Goal: Ask a question

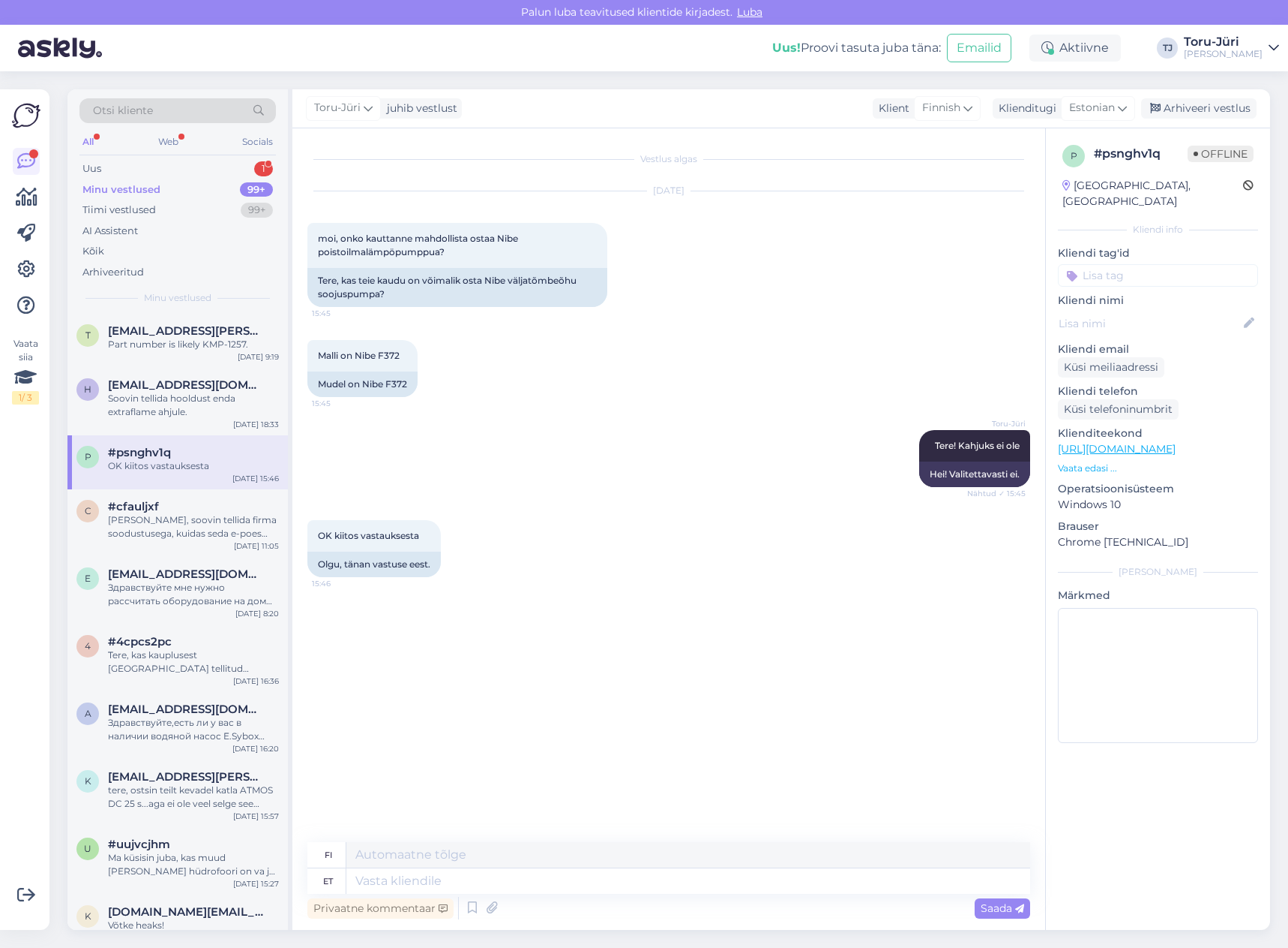
click at [175, 469] on div "OK kiitos vastauksesta" at bounding box center [194, 466] width 171 height 14
click at [171, 405] on div "Soovin tellida hooldust enda extraflame ahjule." at bounding box center [194, 406] width 171 height 27
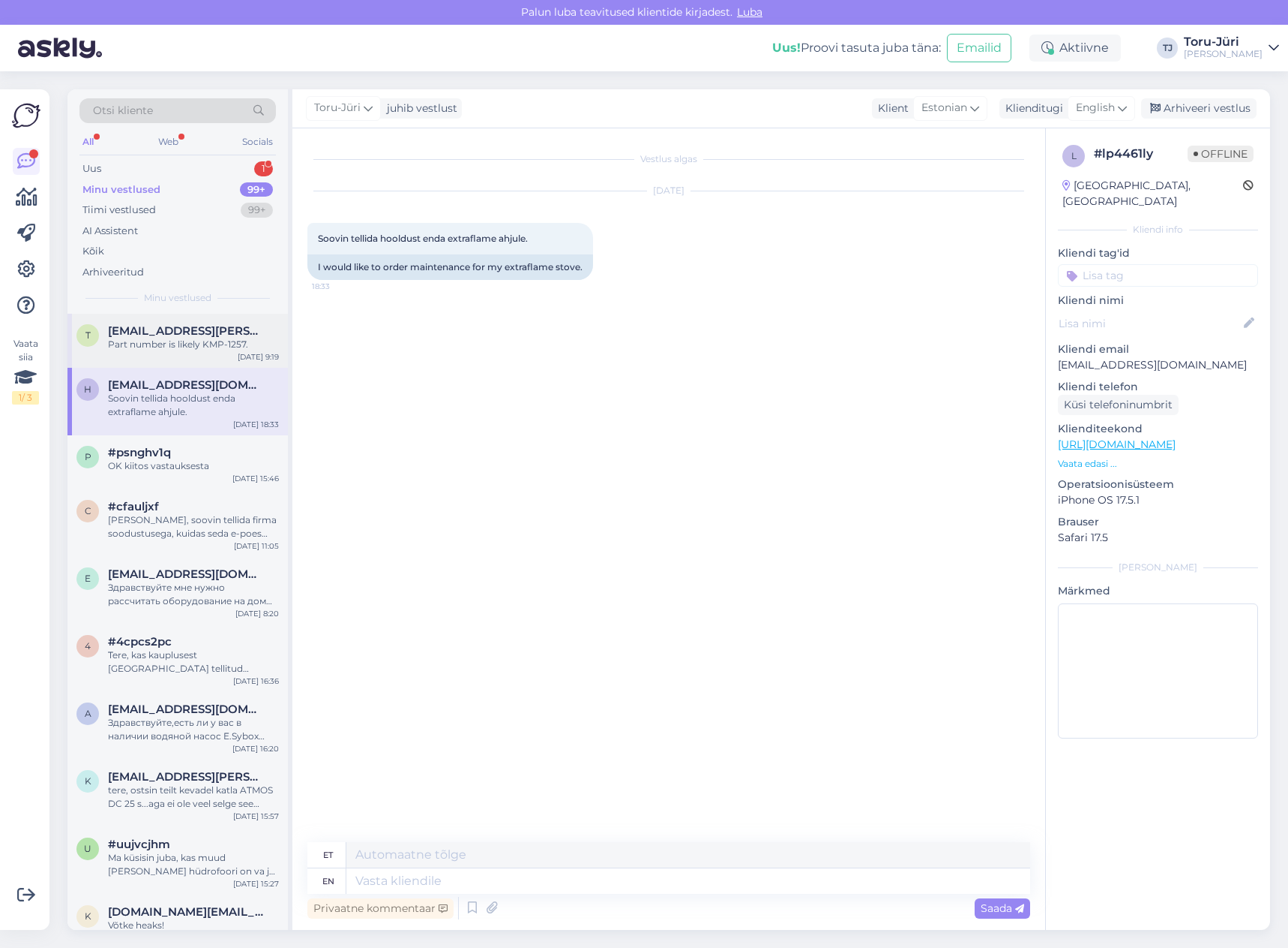
click at [151, 349] on div "Part number is likely KMP-1257." at bounding box center [194, 344] width 171 height 14
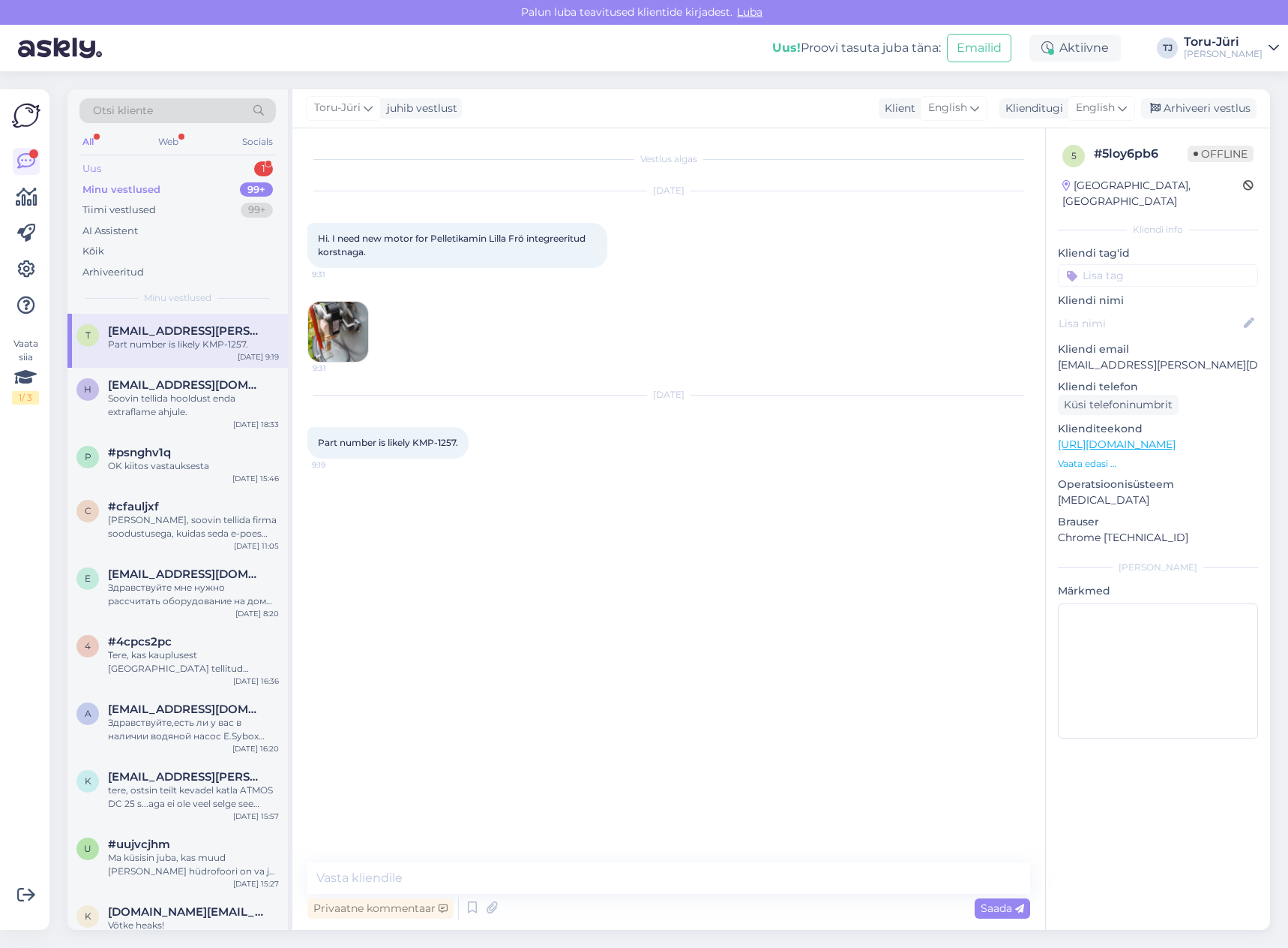
click at [150, 169] on div "Uus 1" at bounding box center [177, 169] width 196 height 21
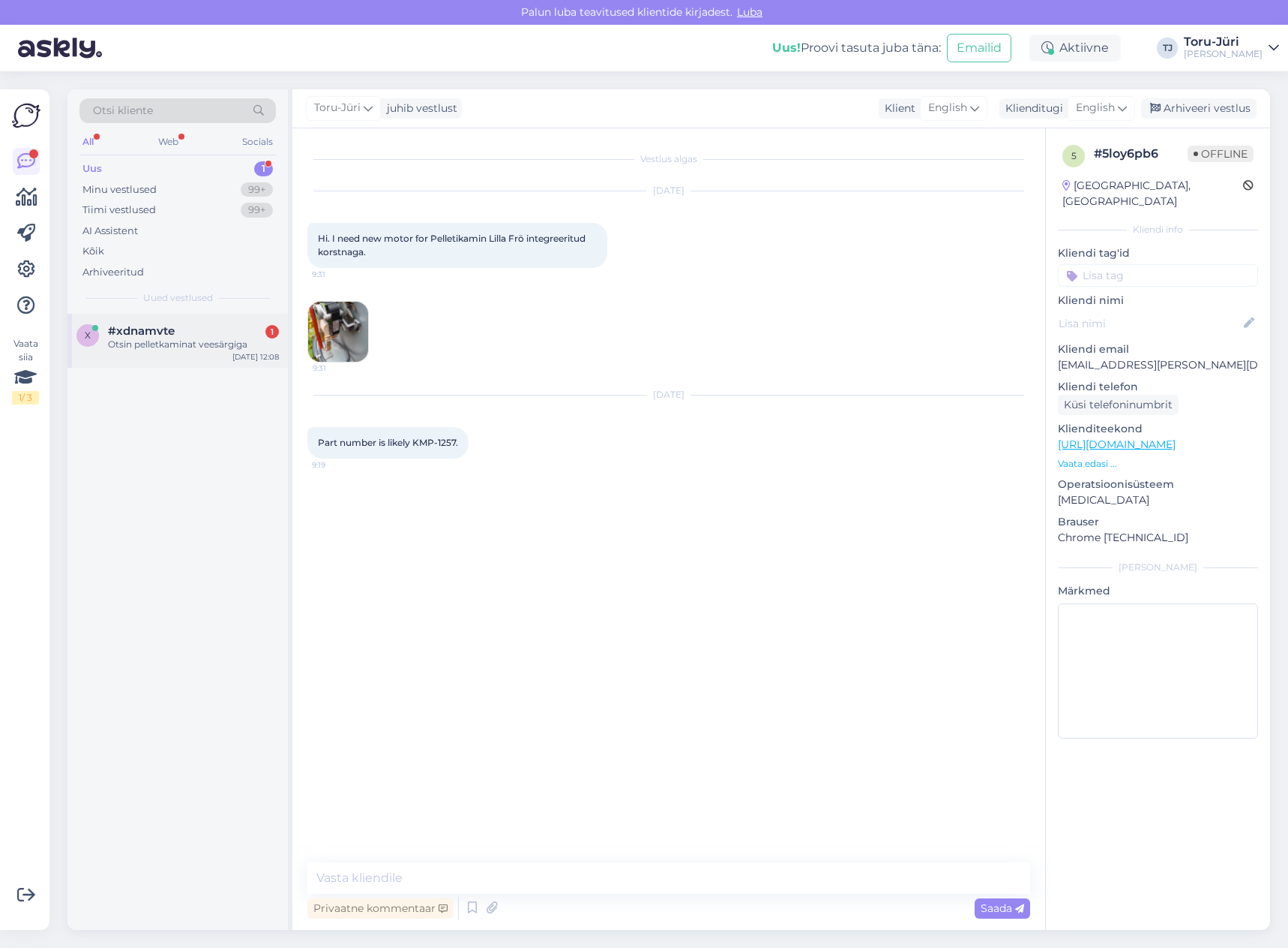
click at [174, 325] on span "#xdnamvte" at bounding box center [141, 331] width 67 height 14
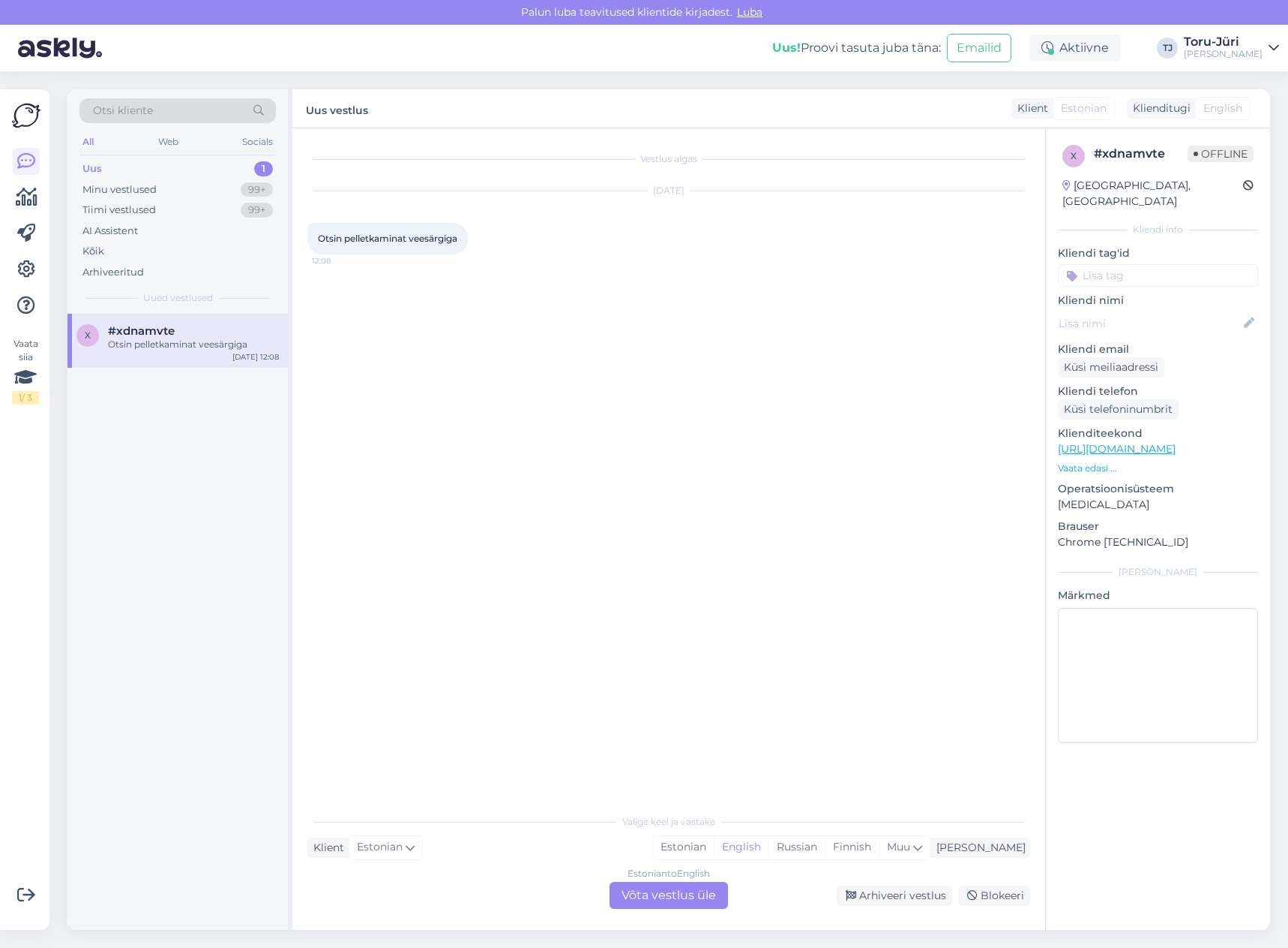
click at [674, 898] on div "Estonian to English Võta vestlus üle" at bounding box center [669, 895] width 119 height 27
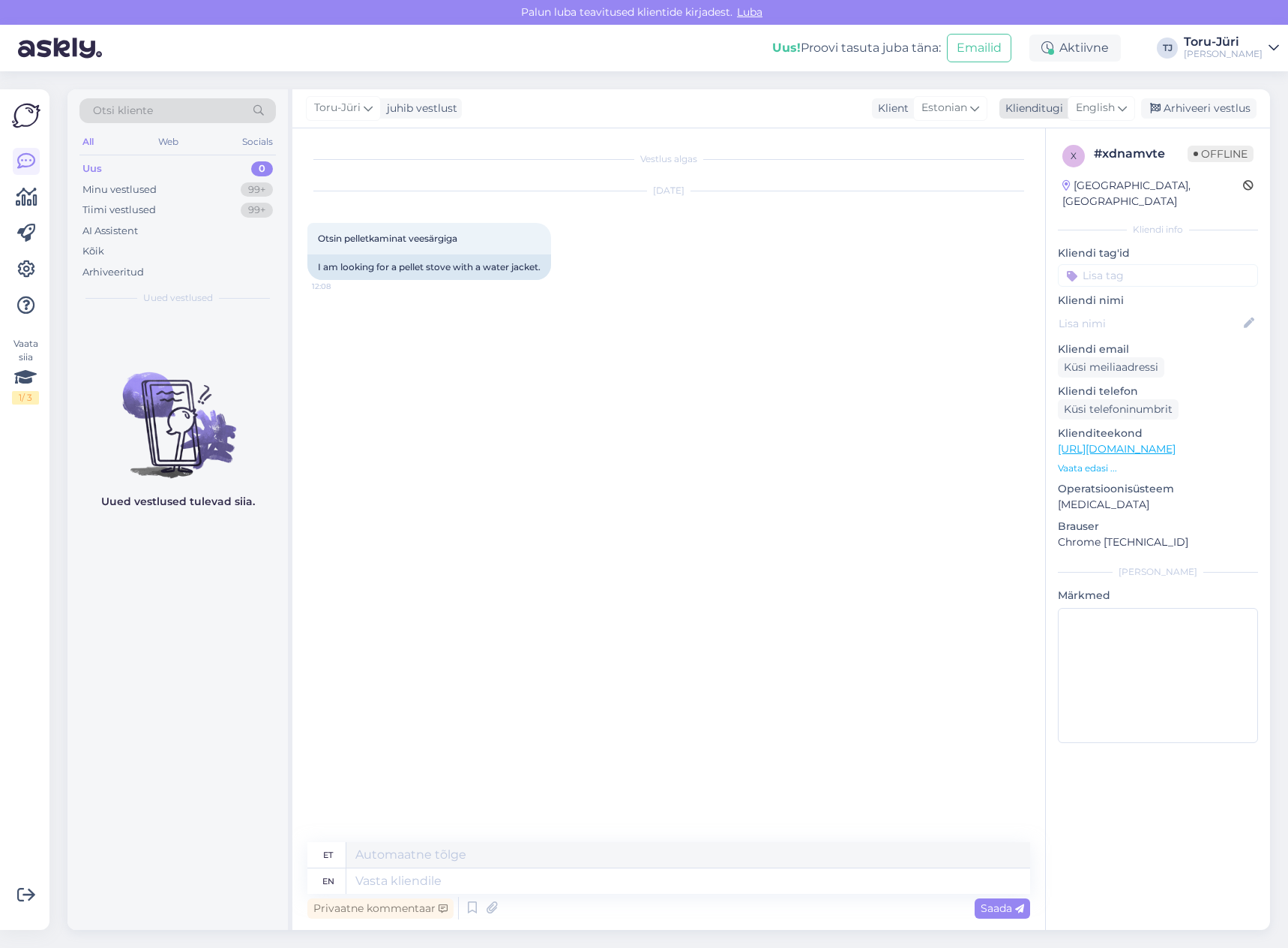
click at [1096, 111] on span "English" at bounding box center [1095, 108] width 39 height 16
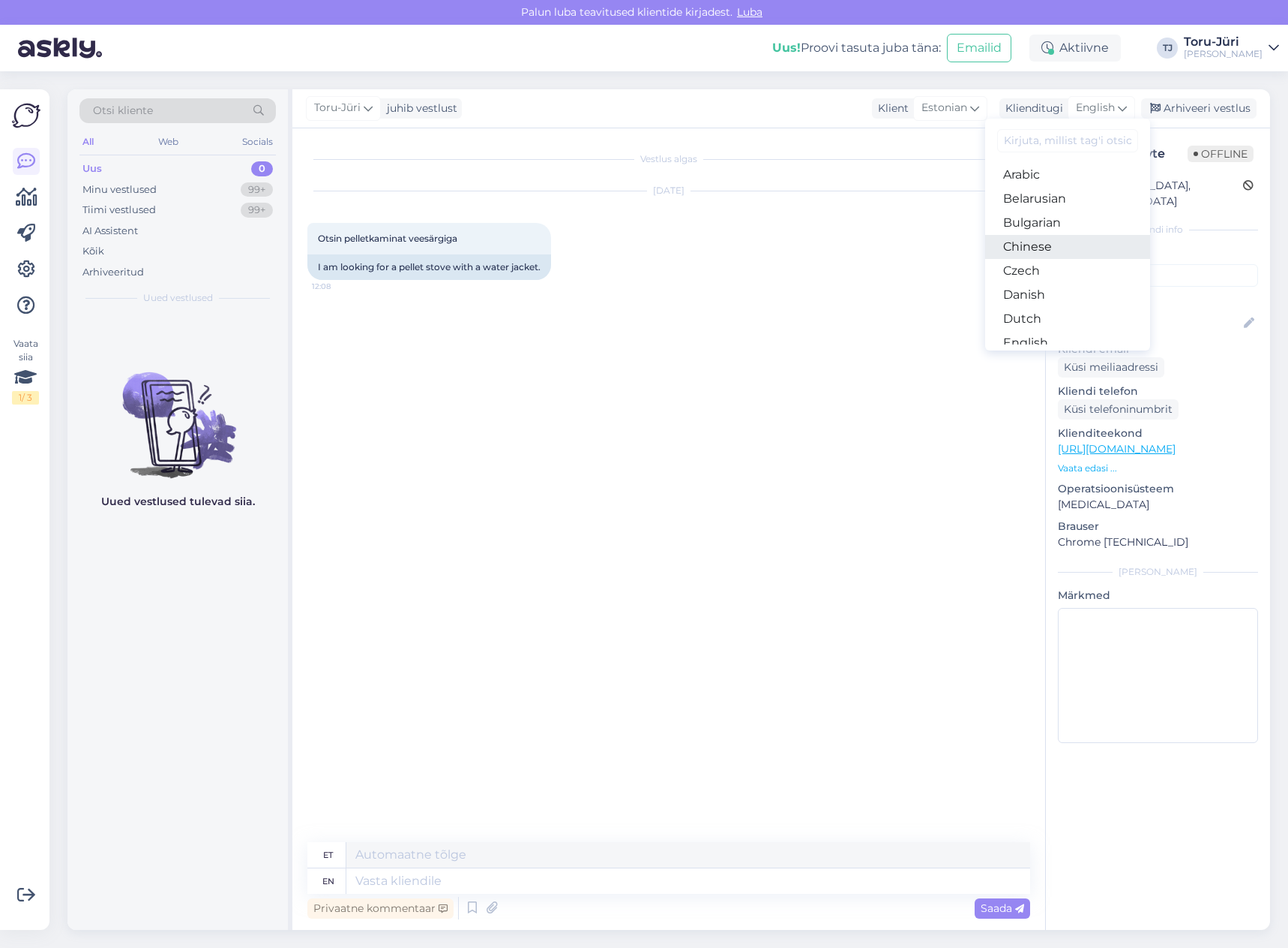
scroll to position [75, 0]
click at [1073, 280] on link "Estonian" at bounding box center [1067, 292] width 165 height 24
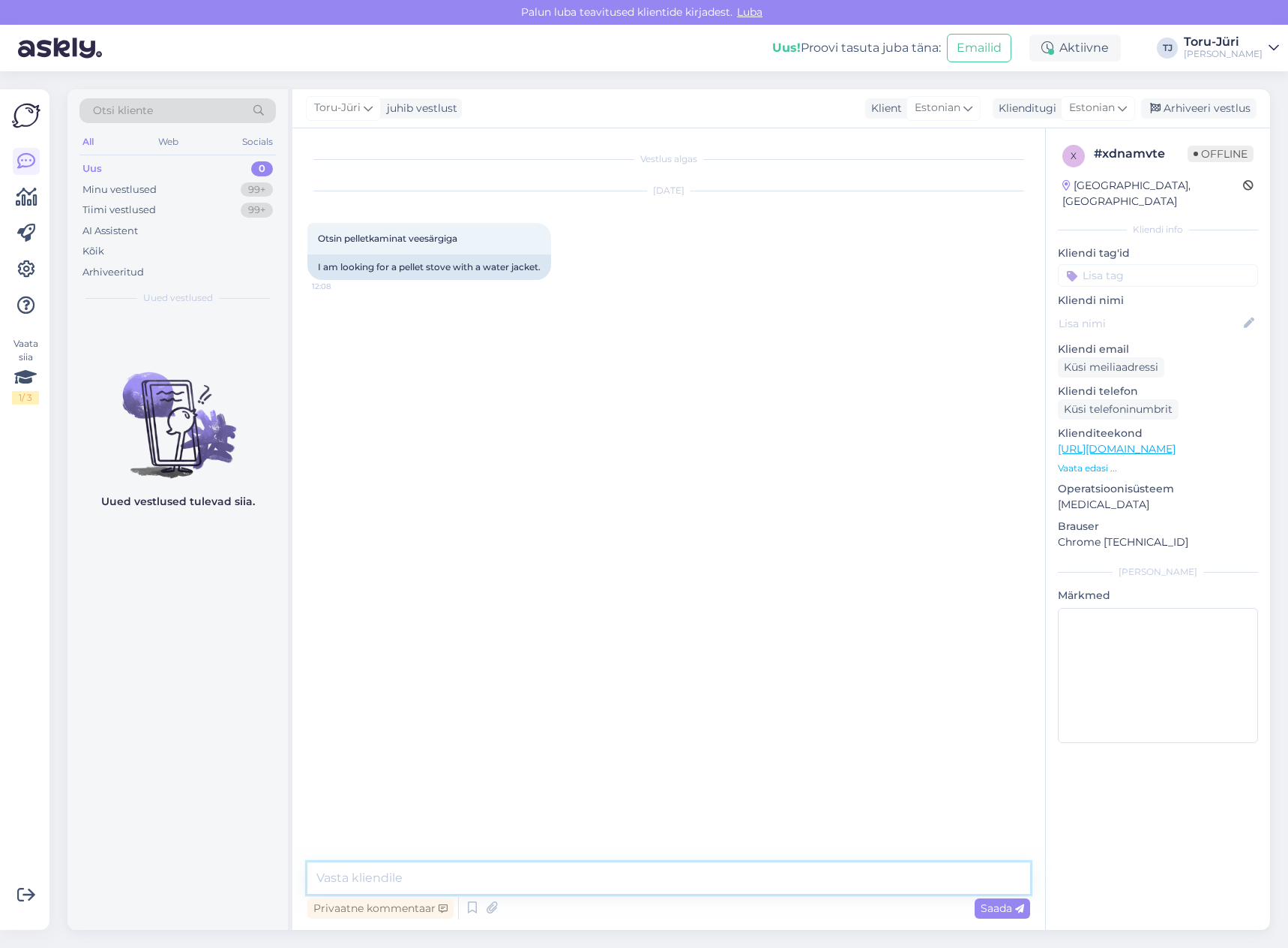
click at [565, 880] on textarea at bounding box center [668, 878] width 723 height 32
type textarea "Tere!"
paste textarea "[URL][DOMAIN_NAME]"
type textarea "Veesärgiga pelletikaminate valik: [URL][DOMAIN_NAME]"
click at [612, 561] on div "Vestlus algas [DATE] Otsin pelletkaminat veesärgiga 12:08 I am looking for a pe…" at bounding box center [676, 496] width 737 height 706
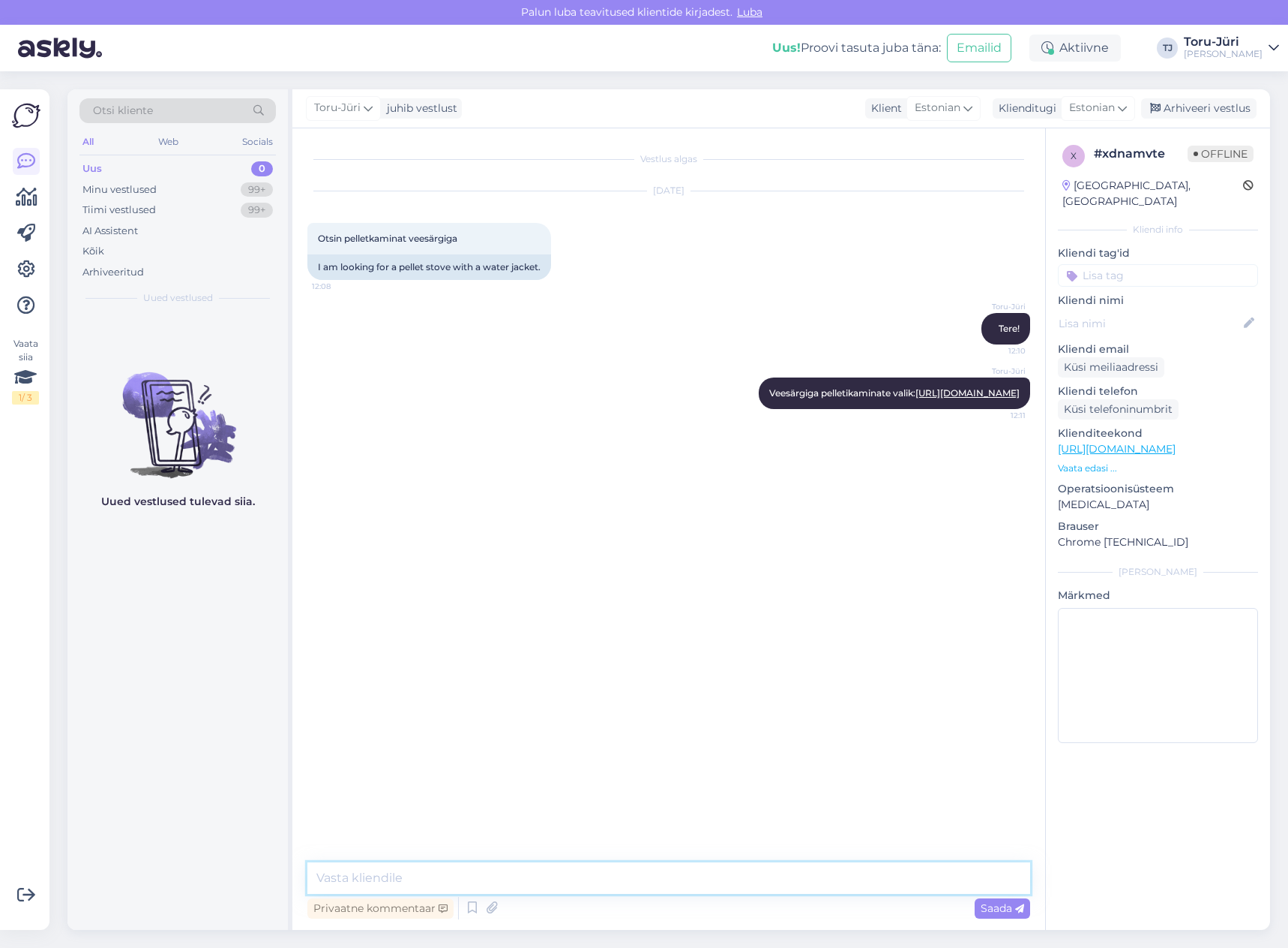
click at [436, 881] on textarea at bounding box center [668, 878] width 723 height 32
